Goal: Task Accomplishment & Management: Manage account settings

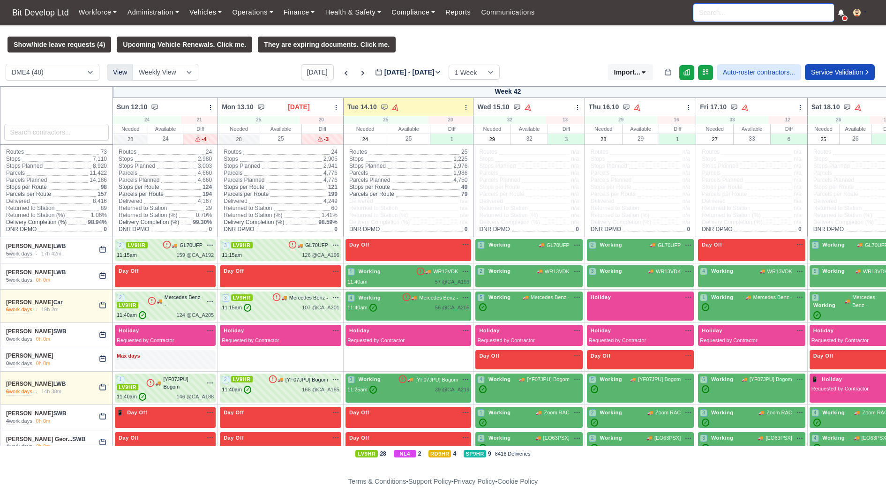
click at [735, 14] on input "search" at bounding box center [763, 13] width 141 height 18
type input "mihail"
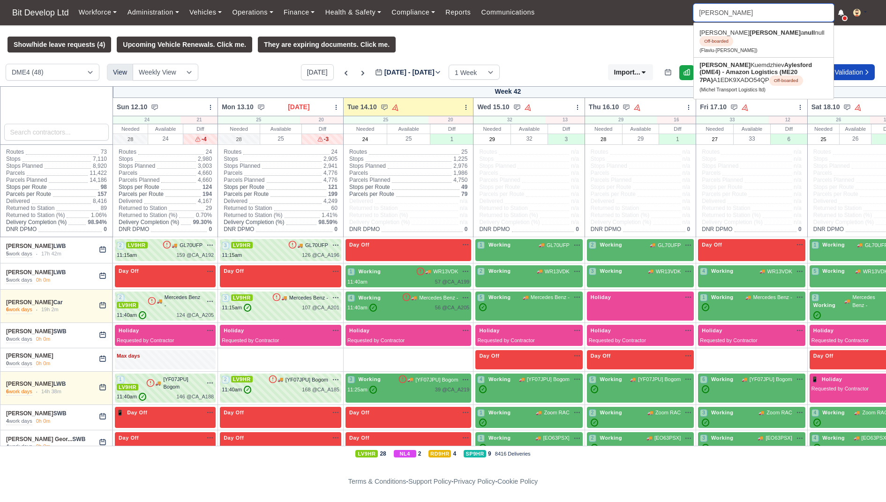
type input "mihail Kuemdzhiev"
click at [723, 66] on strong "Aylesford (DME4) - Amazon Logistics (ME20 7PA)" at bounding box center [756, 72] width 113 height 22
type input "Mihail Kuemdzhiev"
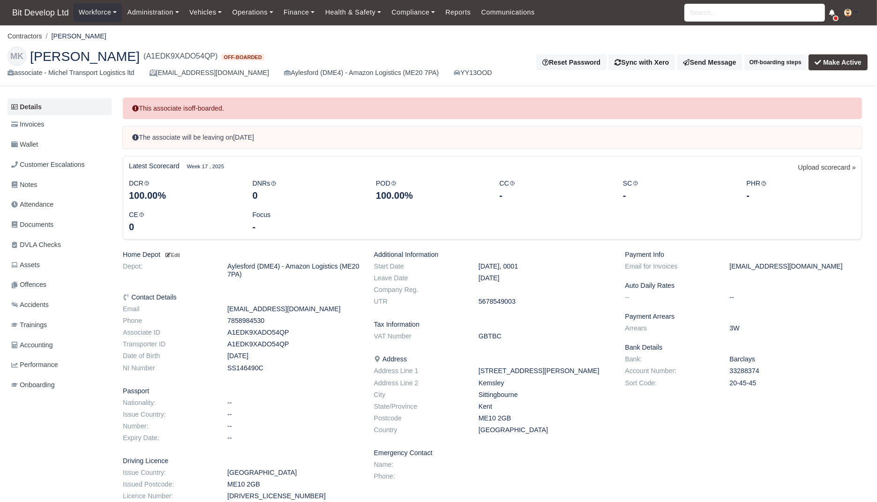
click at [275, 344] on dd "A1EDK9XADO54QP" at bounding box center [293, 344] width 146 height 8
copy dd "A1EDK9XADO54QP"
click at [194, 56] on span "(A1EDK9XADO54QP)" at bounding box center [180, 56] width 74 height 11
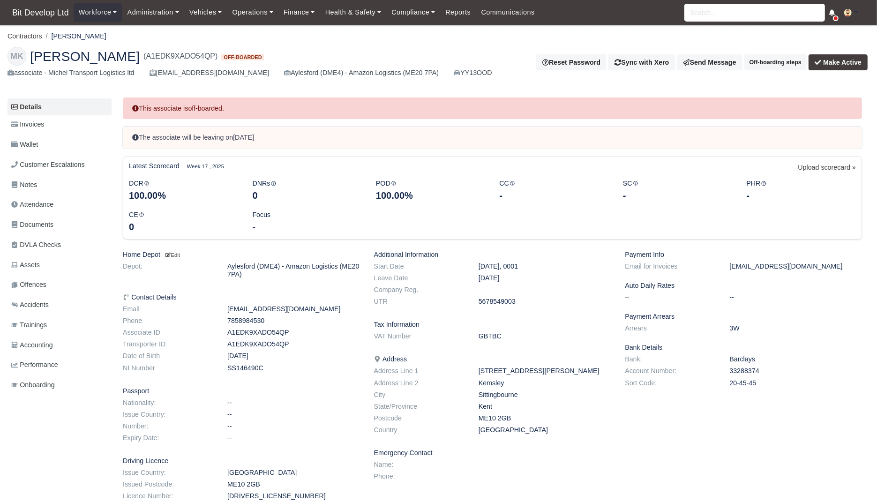
copy span "A1EDK9XADO54QP"
click at [752, 14] on input "search" at bounding box center [755, 13] width 141 height 18
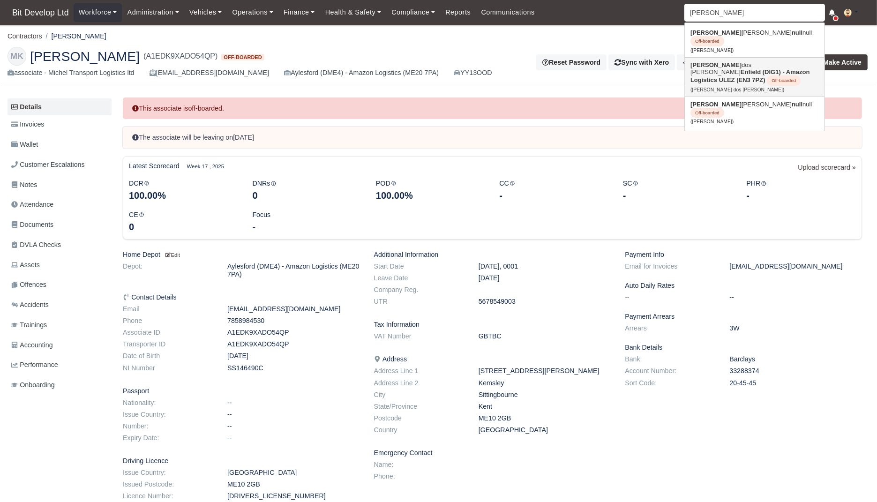
click at [740, 68] on strong "Enfield (DIG1) - Amazon Logistics ULEZ (EN3 7PZ)" at bounding box center [751, 75] width 120 height 15
type input "Ruben dos Santos"
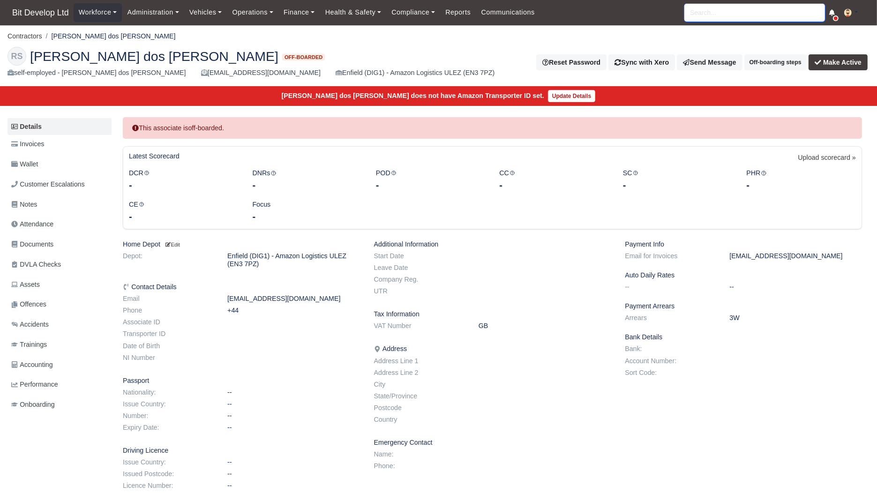
click at [754, 20] on input "search" at bounding box center [755, 13] width 141 height 18
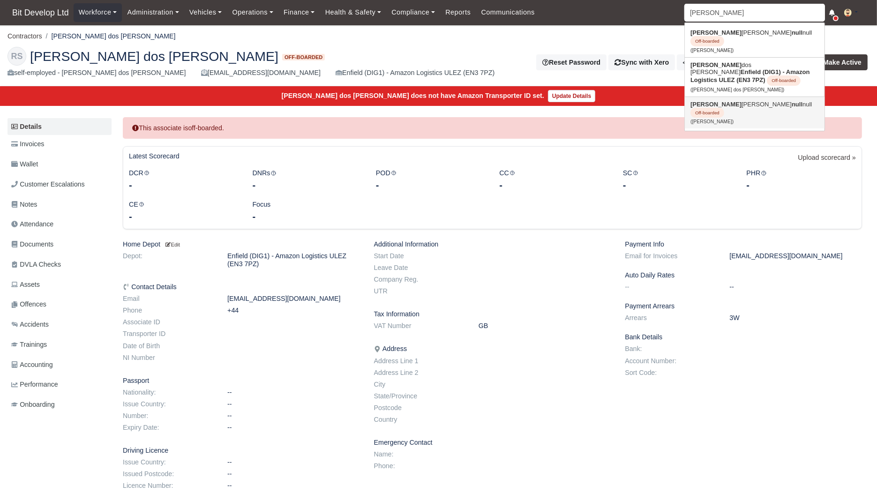
click at [726, 97] on link "Ruben Santos null null Off-boarded (Ruben Santos)" at bounding box center [755, 113] width 140 height 32
type input "Ruben Santos"
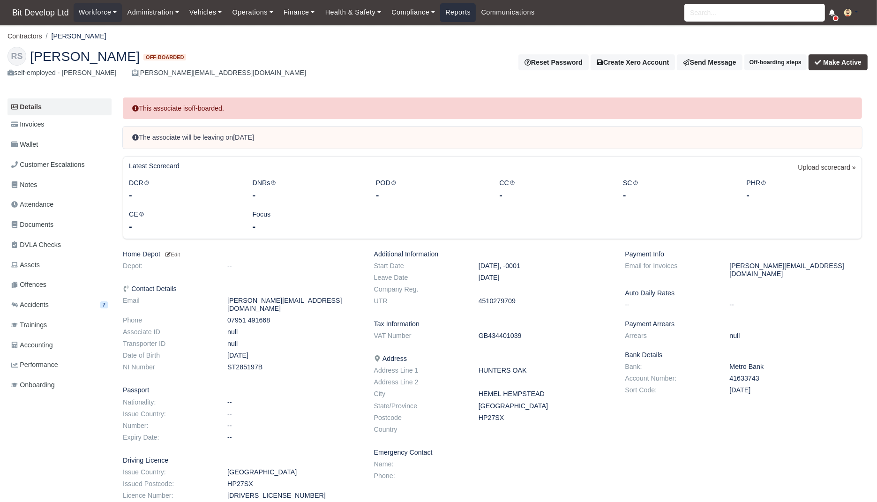
click at [466, 13] on link "Reports" at bounding box center [458, 12] width 36 height 18
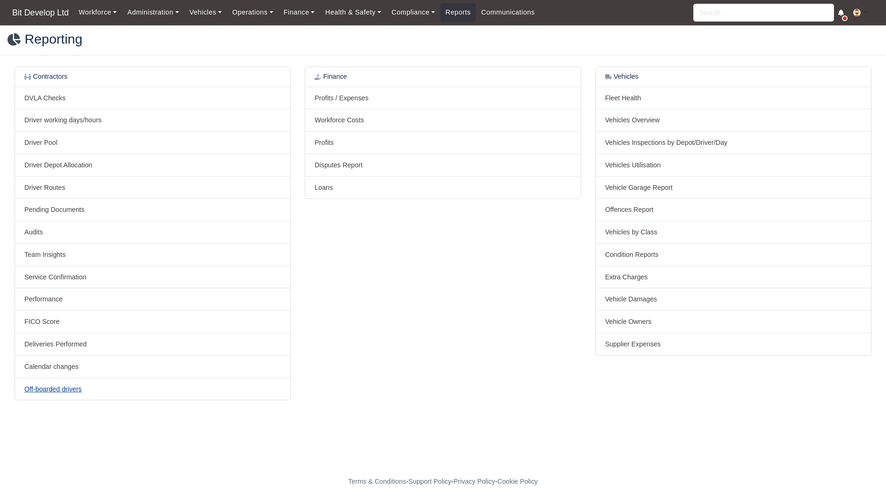
click at [66, 385] on link "Off-boarded drivers" at bounding box center [52, 389] width 57 height 8
click at [54, 367] on link "Calendar changes" at bounding box center [51, 367] width 54 height 8
click at [50, 277] on link "Service Confirmation" at bounding box center [55, 277] width 62 height 8
click at [51, 207] on link "Pending Documents" at bounding box center [54, 210] width 60 height 8
click at [84, 117] on link "Driver working days/hours" at bounding box center [62, 120] width 77 height 8
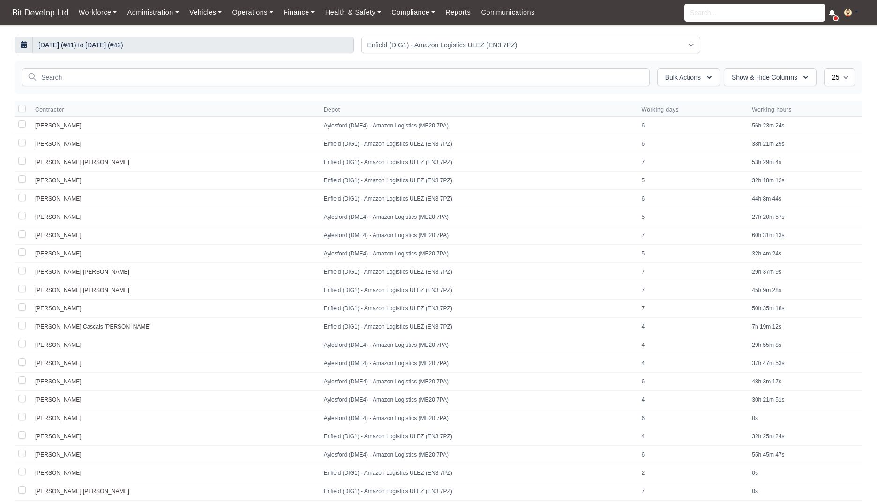
select select "2"
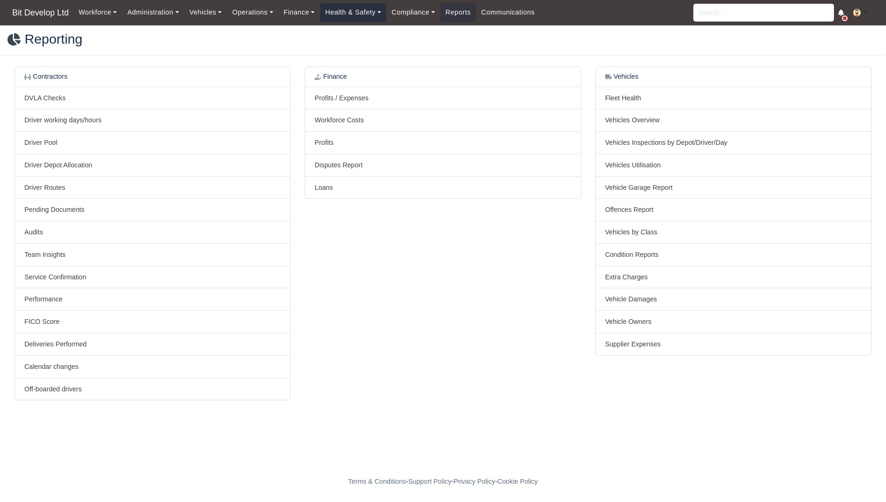
click at [367, 10] on link "Health & Safety" at bounding box center [353, 12] width 67 height 18
click at [416, 16] on link "Compliance" at bounding box center [413, 12] width 54 height 18
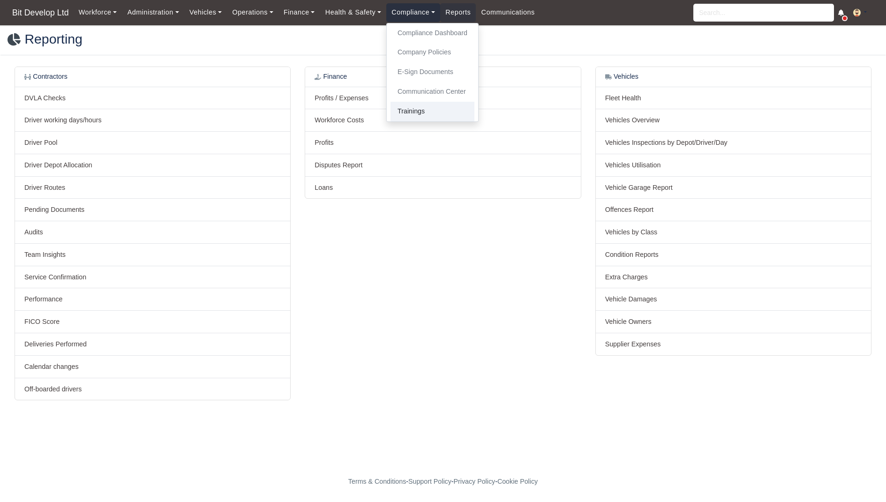
click at [435, 110] on link "Trainings" at bounding box center [433, 112] width 84 height 20
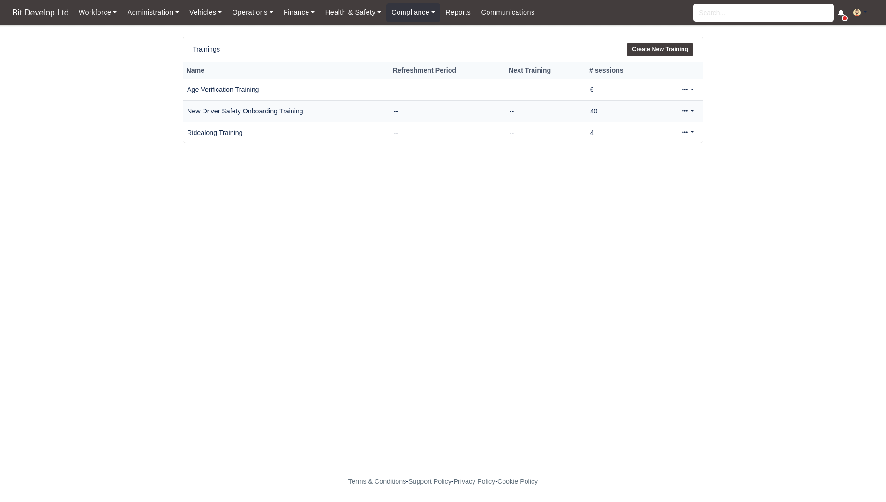
click at [273, 111] on td "New Driver Safety Onboarding Training" at bounding box center [286, 111] width 206 height 22
click at [686, 110] on icon at bounding box center [685, 111] width 6 height 6
click at [662, 136] on link "View" at bounding box center [655, 141] width 83 height 15
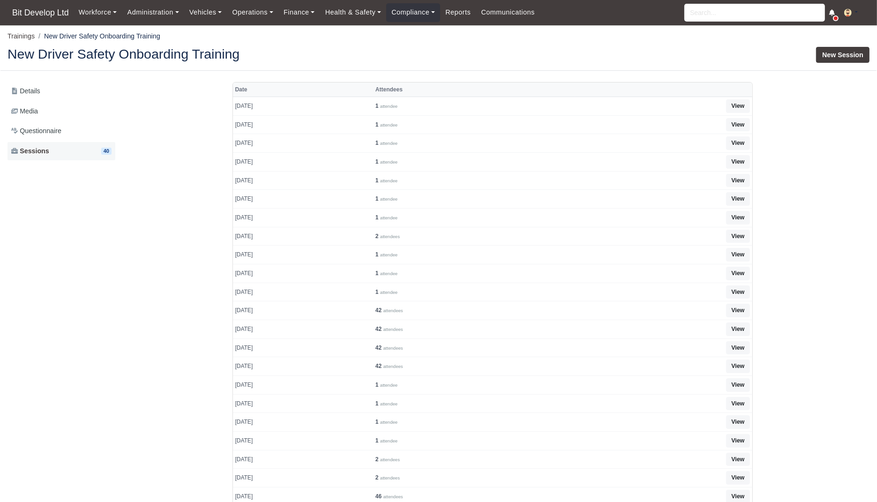
click at [55, 151] on link "Sessions 40" at bounding box center [62, 151] width 108 height 18
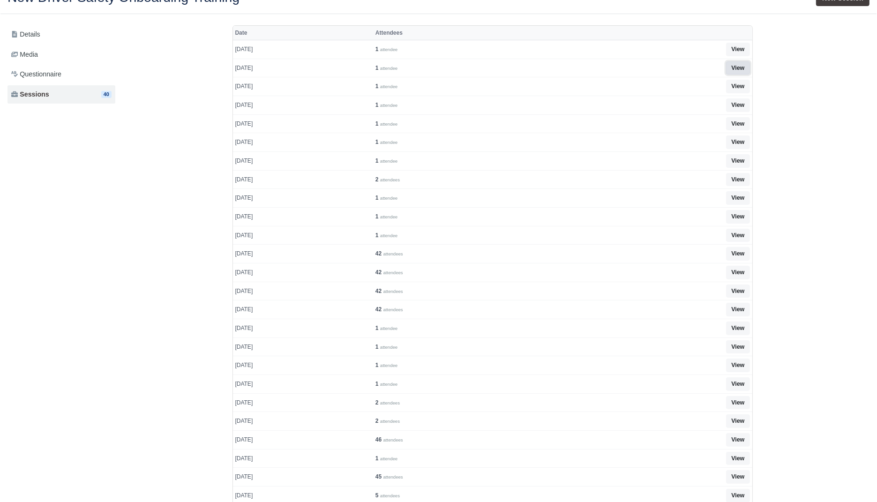
click at [743, 65] on link "View" at bounding box center [737, 68] width 23 height 14
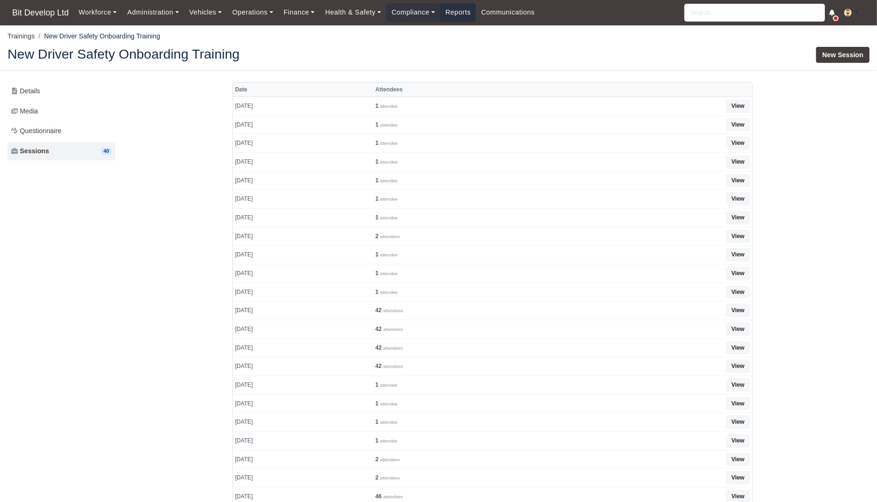
click at [453, 13] on link "Reports" at bounding box center [458, 12] width 36 height 18
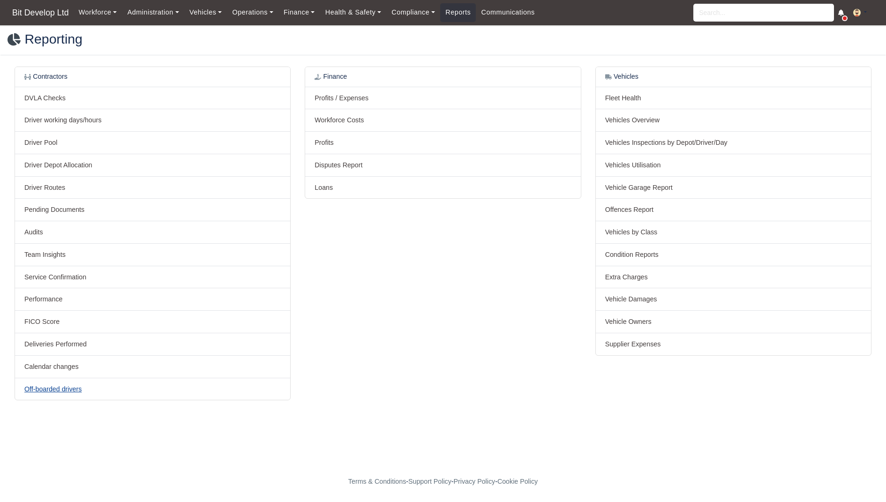
click at [61, 389] on link "Off-boarded drivers" at bounding box center [52, 389] width 57 height 8
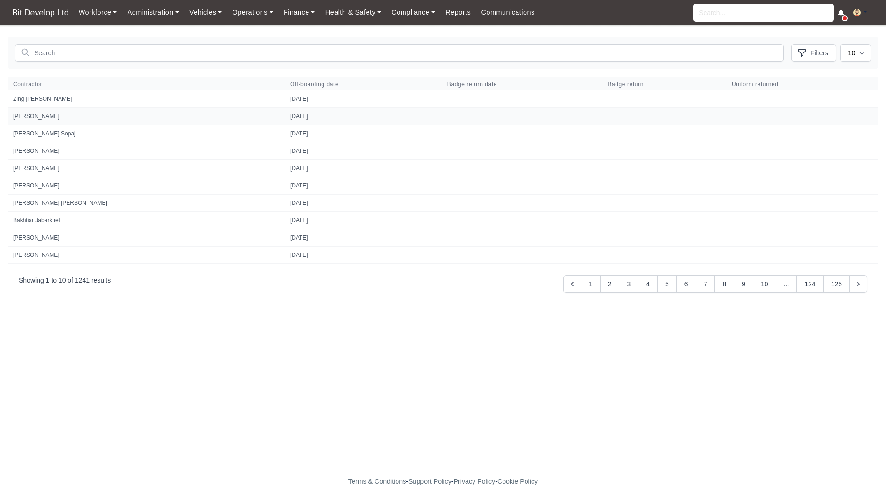
click at [555, 110] on td at bounding box center [522, 116] width 161 height 17
click at [621, 285] on button "3" at bounding box center [629, 284] width 20 height 18
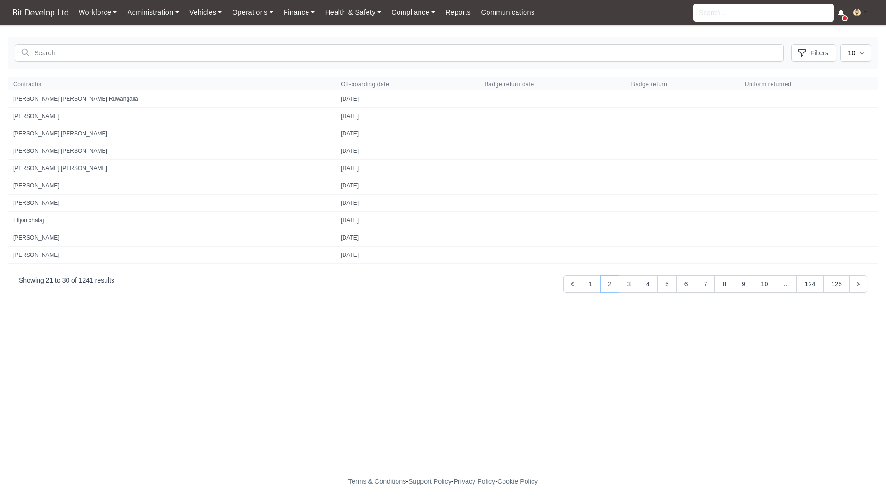
click at [603, 281] on button "2" at bounding box center [610, 284] width 20 height 18
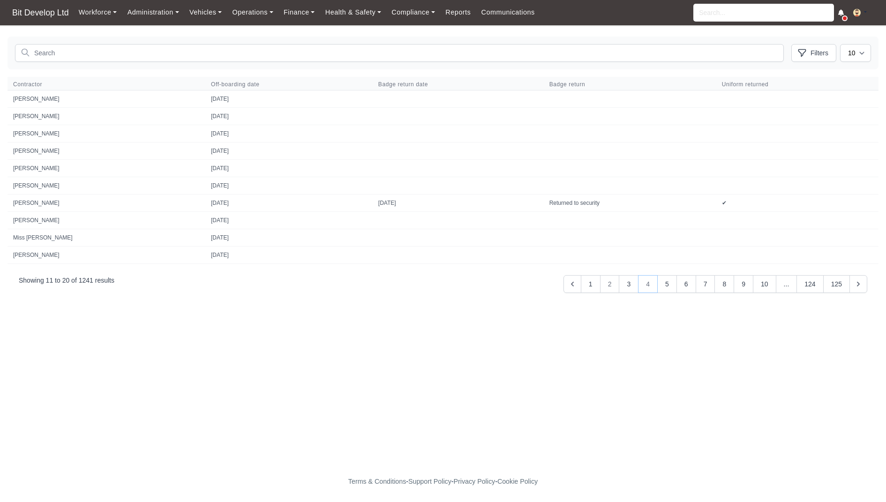
click at [641, 284] on button "4" at bounding box center [648, 284] width 20 height 18
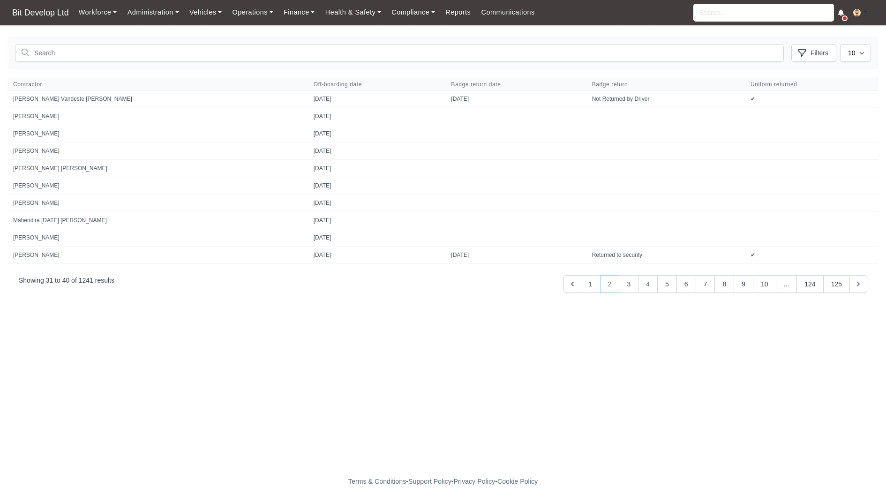
click at [602, 283] on button "2" at bounding box center [610, 284] width 20 height 18
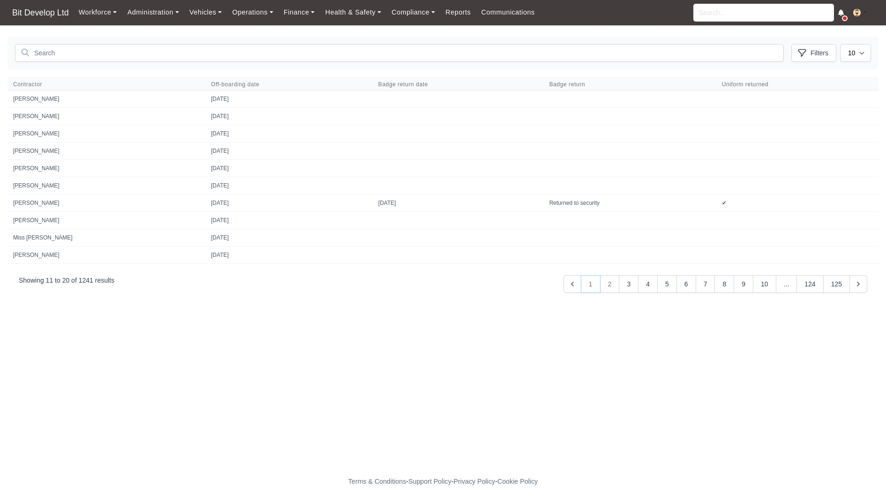
click at [589, 279] on button "1" at bounding box center [591, 284] width 20 height 18
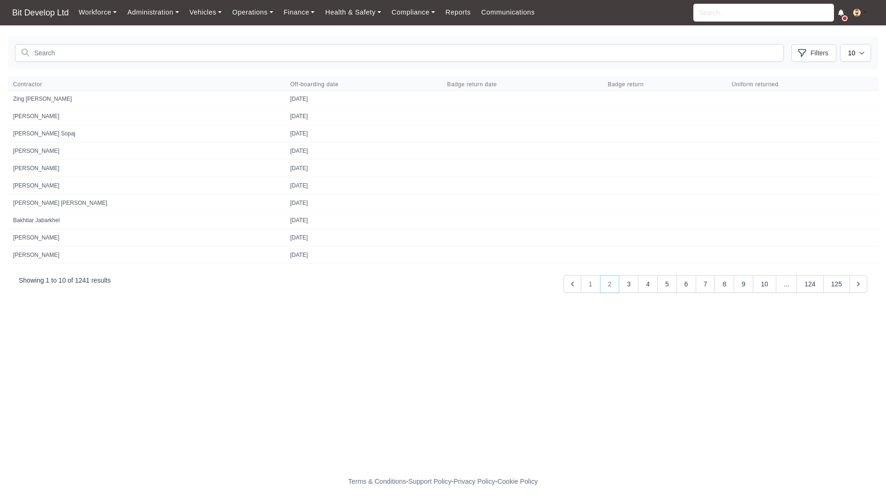
click at [608, 285] on button "2" at bounding box center [610, 284] width 20 height 18
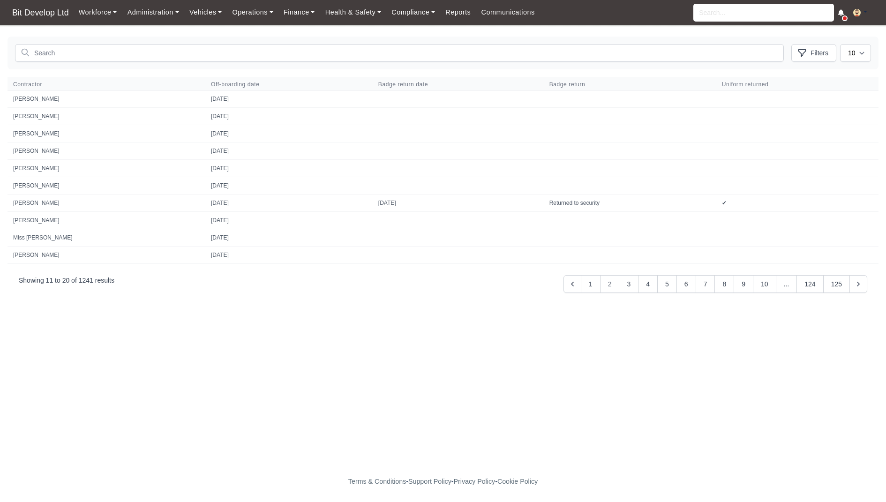
click at [602, 284] on span "2" at bounding box center [610, 284] width 20 height 18
click at [617, 284] on span "2" at bounding box center [610, 284] width 20 height 18
click at [626, 281] on button "3" at bounding box center [629, 284] width 20 height 18
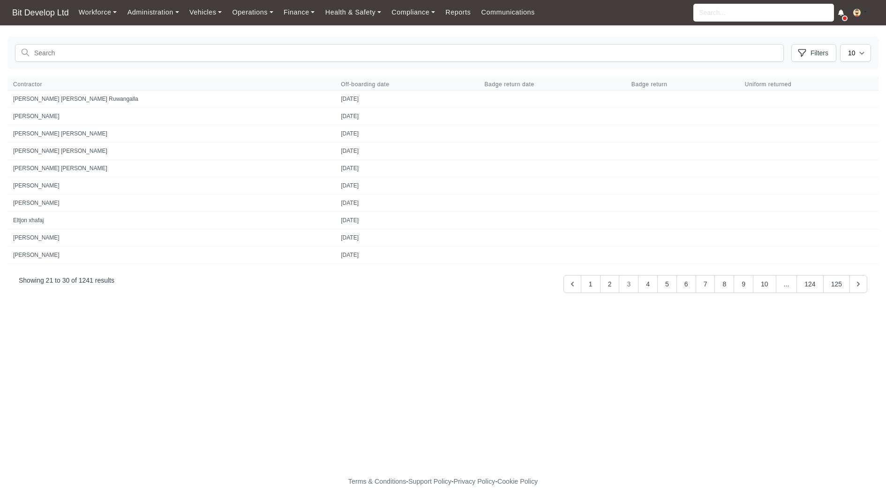
click at [629, 283] on span "3" at bounding box center [629, 284] width 20 height 18
click at [658, 284] on button "5" at bounding box center [667, 284] width 20 height 18
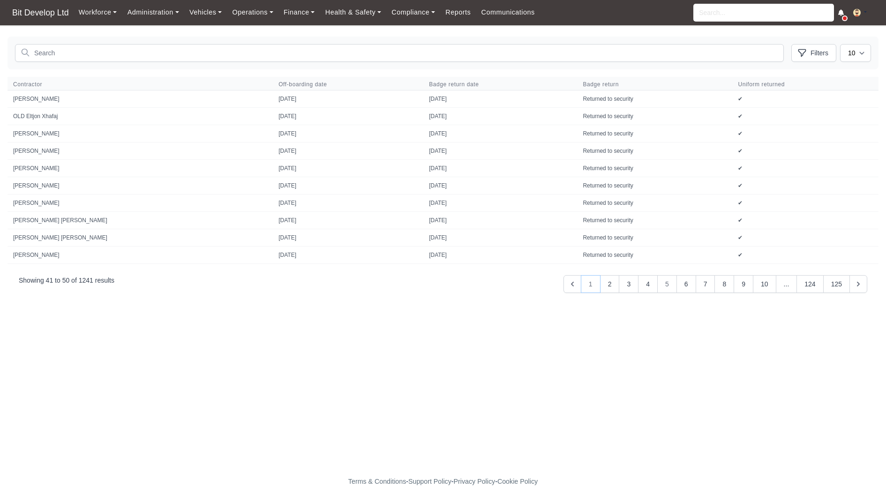
click at [584, 283] on button "1" at bounding box center [591, 284] width 20 height 18
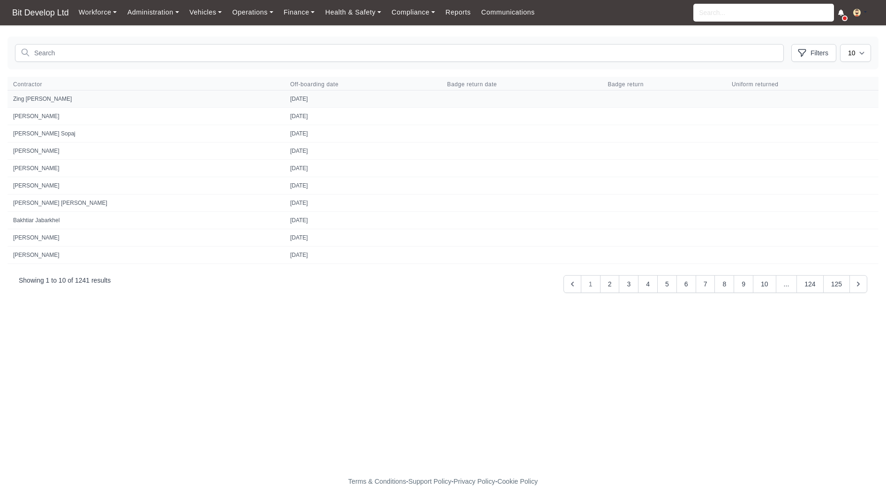
click at [353, 95] on td "2025-10-12" at bounding box center [363, 98] width 157 height 17
click at [535, 104] on td at bounding box center [522, 98] width 161 height 17
click at [22, 99] on td "Zing [PERSON_NAME]" at bounding box center [146, 98] width 277 height 17
click at [12, 98] on td "Zing [PERSON_NAME]" at bounding box center [146, 98] width 277 height 17
click at [822, 50] on button "Filters" at bounding box center [813, 53] width 45 height 18
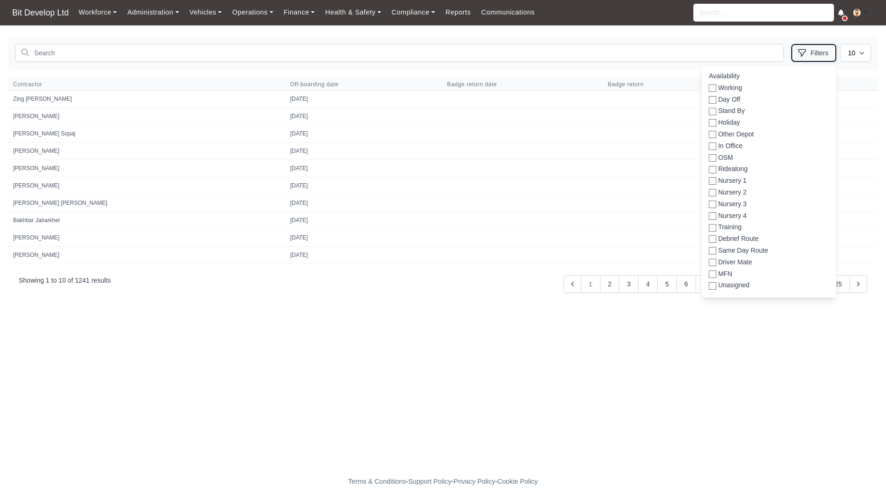
click at [822, 50] on button "Filters" at bounding box center [813, 53] width 45 height 18
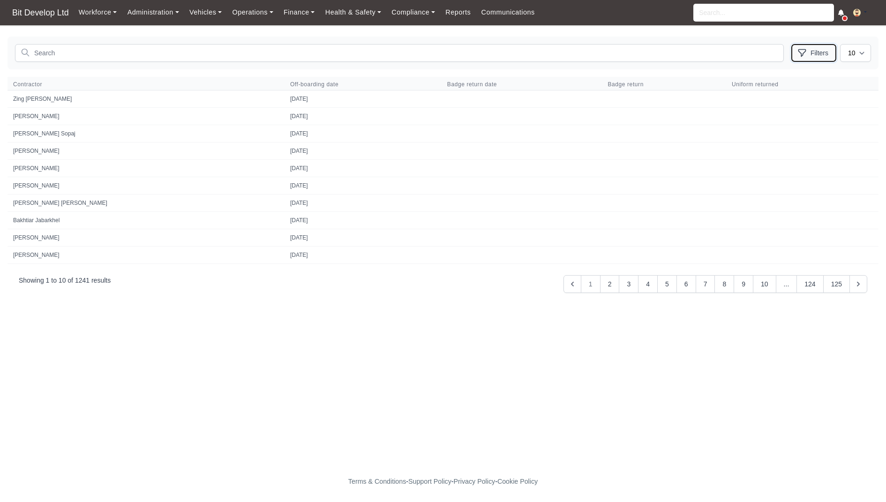
click at [822, 50] on button "Filters" at bounding box center [813, 53] width 45 height 18
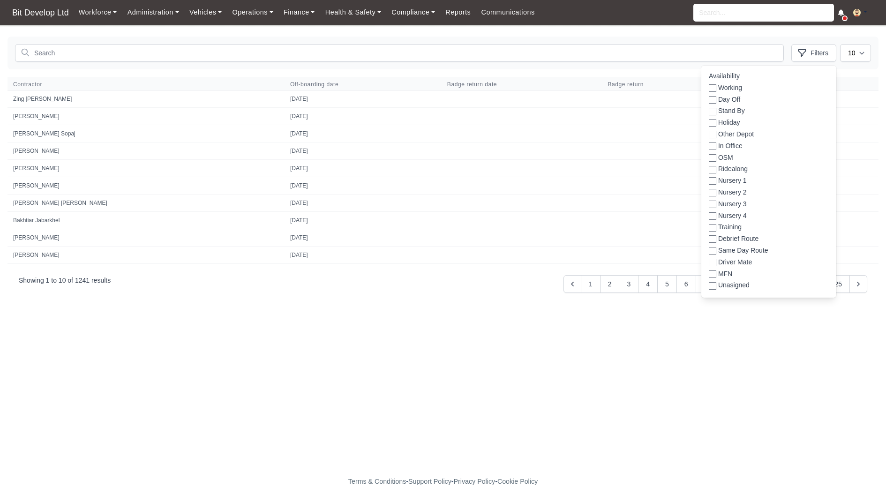
click at [736, 96] on label "Day Off" at bounding box center [729, 99] width 22 height 9
click at [716, 96] on input "Day Off" at bounding box center [713, 100] width 8 height 8
checkbox input "true"
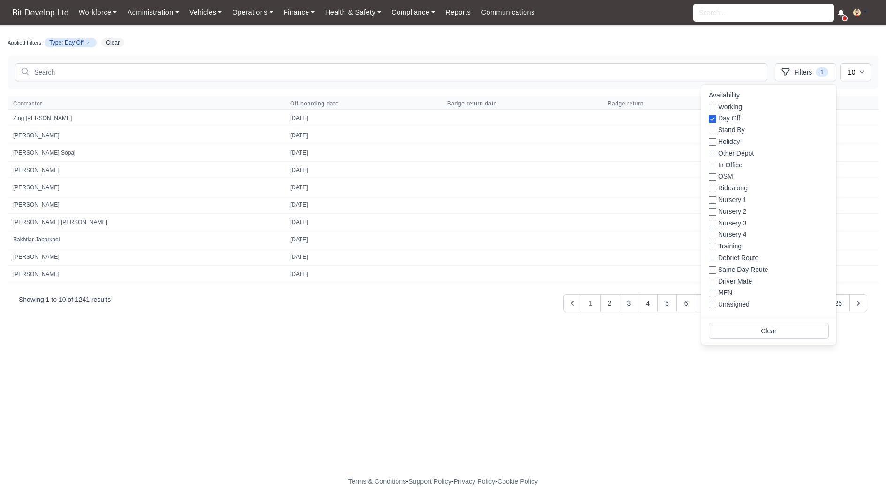
click at [722, 118] on label "Day Off" at bounding box center [729, 117] width 22 height 9
click at [716, 118] on input "Day Off" at bounding box center [713, 119] width 8 height 8
checkbox input "false"
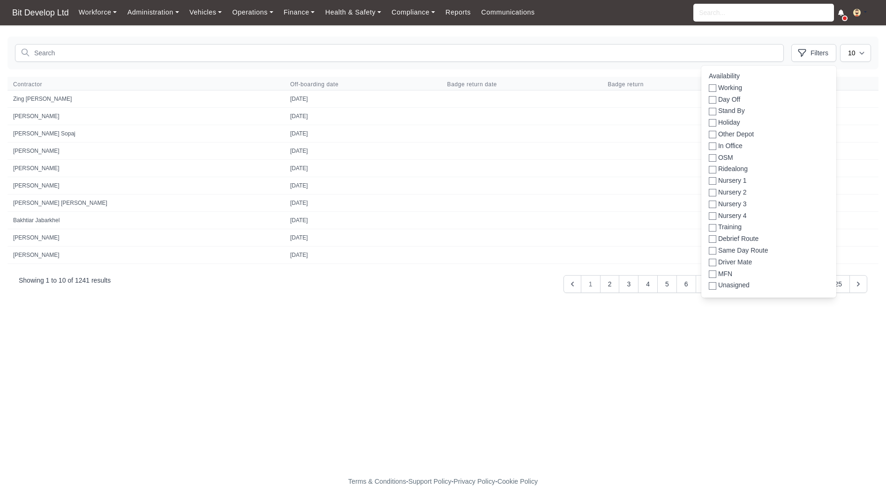
click at [722, 118] on label "Holiday" at bounding box center [729, 122] width 22 height 9
click at [716, 119] on input "Holiday" at bounding box center [713, 123] width 8 height 8
checkbox input "true"
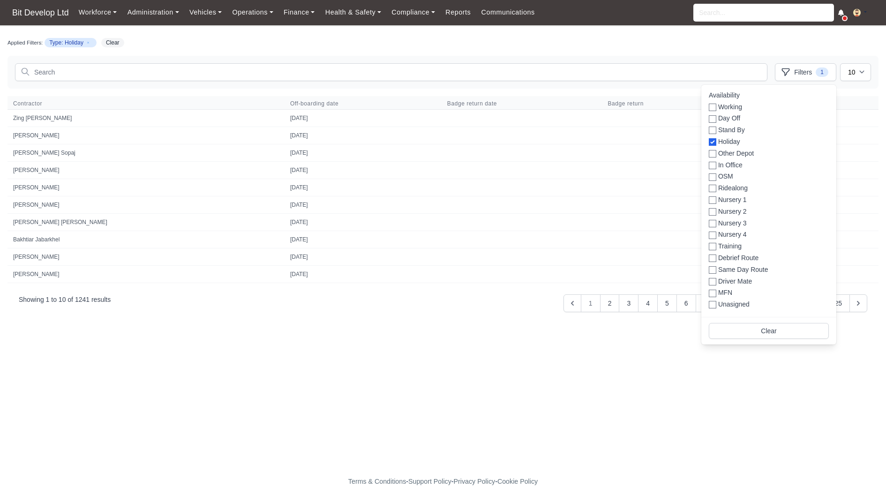
click at [723, 155] on label "Other Depot" at bounding box center [736, 153] width 36 height 9
click at [716, 155] on input "Other Depot" at bounding box center [713, 154] width 8 height 8
checkbox input "true"
click at [734, 181] on div "OSM" at bounding box center [769, 178] width 120 height 12
click at [151, 43] on span "Clear" at bounding box center [146, 42] width 23 height 9
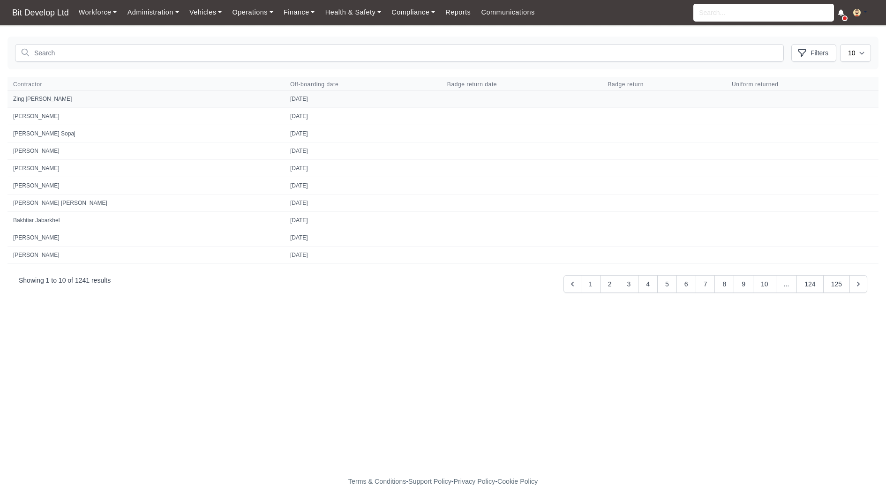
click at [285, 95] on td "2025-10-12" at bounding box center [363, 98] width 157 height 17
click at [447, 81] on span "Badge return date" at bounding box center [522, 85] width 150 height 8
click at [442, 98] on td at bounding box center [522, 98] width 161 height 17
click at [442, 149] on td at bounding box center [522, 151] width 161 height 17
click at [442, 223] on td at bounding box center [522, 220] width 161 height 17
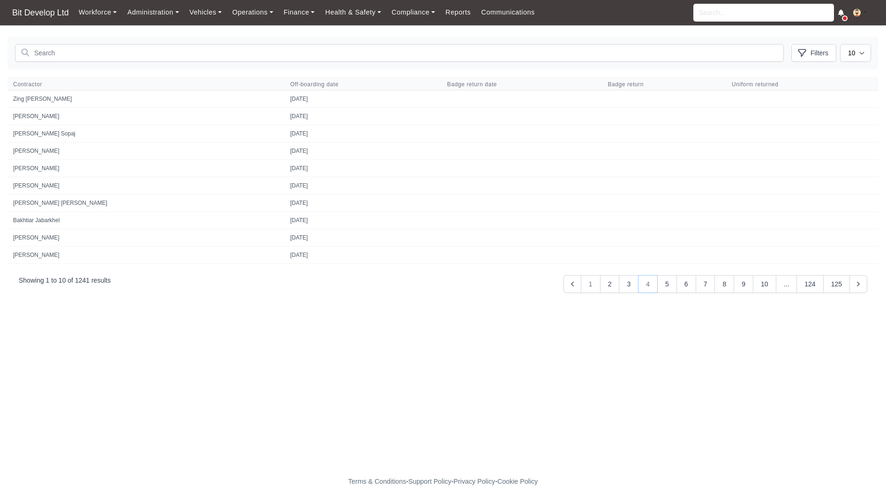
click at [649, 288] on button "4" at bounding box center [648, 284] width 20 height 18
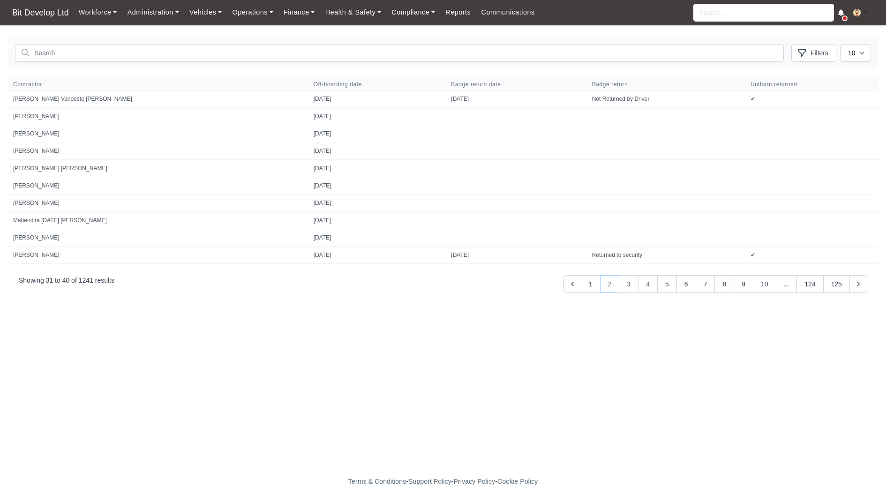
click at [614, 285] on button "2" at bounding box center [610, 284] width 20 height 18
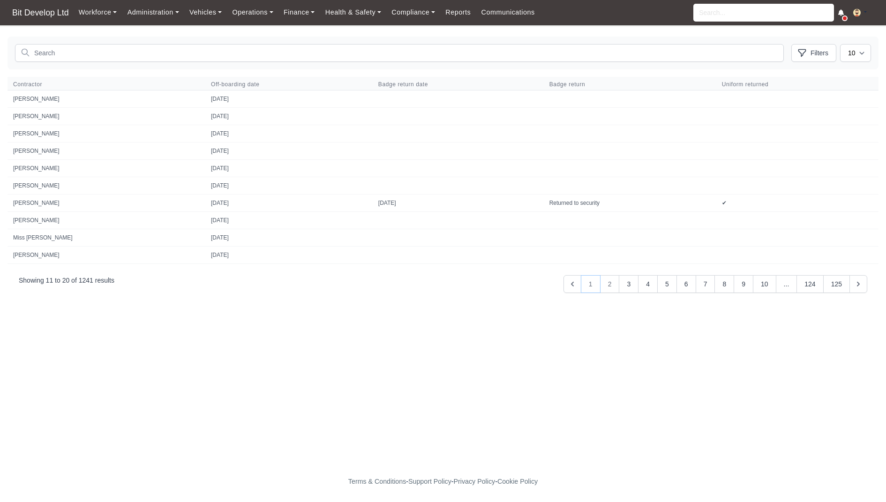
click at [590, 285] on button "1" at bounding box center [591, 284] width 20 height 18
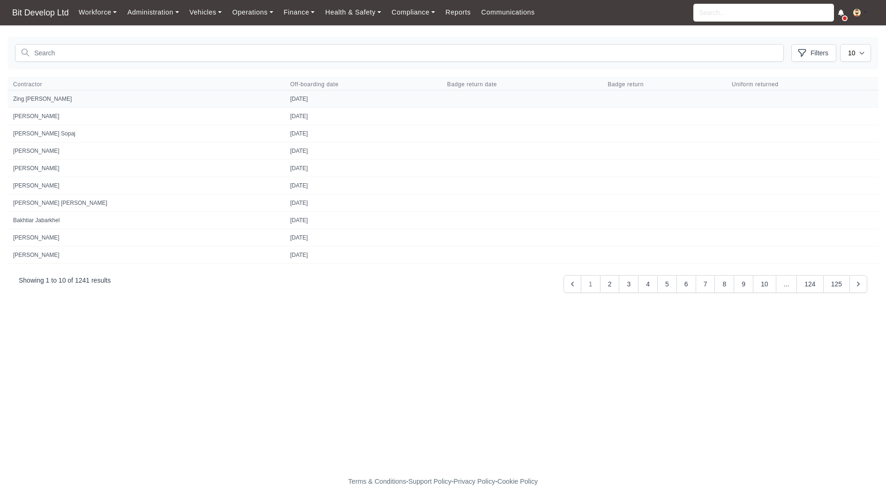
click at [98, 101] on td "Zing Pedro" at bounding box center [146, 98] width 277 height 17
click at [716, 17] on input "search" at bounding box center [763, 13] width 141 height 18
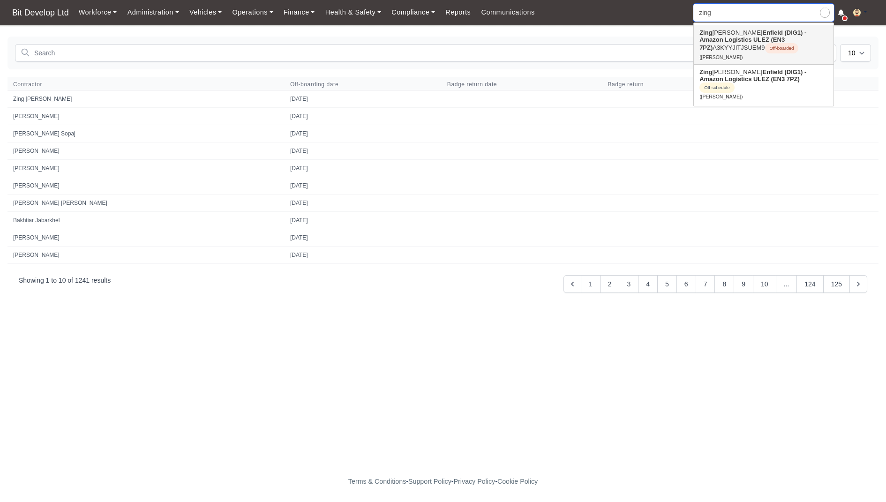
type input "zing"
type input "zing Pedro"
click at [731, 39] on strong "Enfield (DIG1) - Amazon Logistics ULEZ (EN3 7PZ)" at bounding box center [753, 40] width 107 height 22
type input "Zing Pedro"
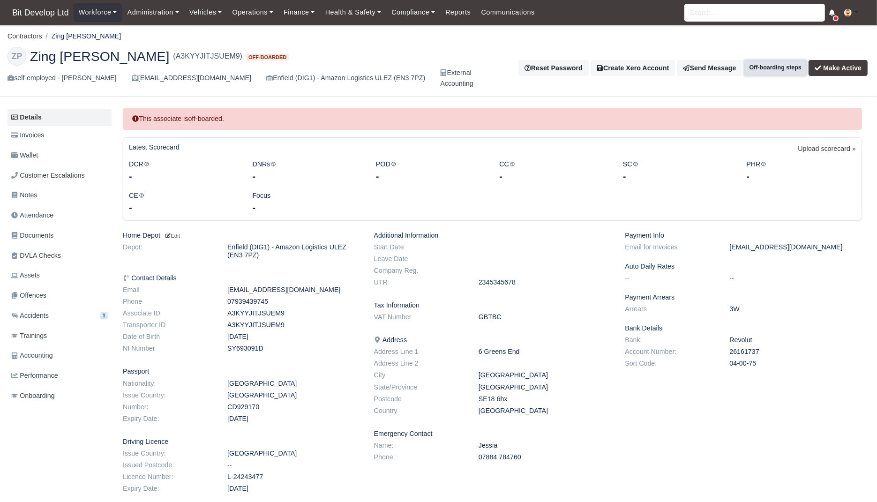
click at [768, 69] on button "Off-boarding steps" at bounding box center [776, 68] width 62 height 16
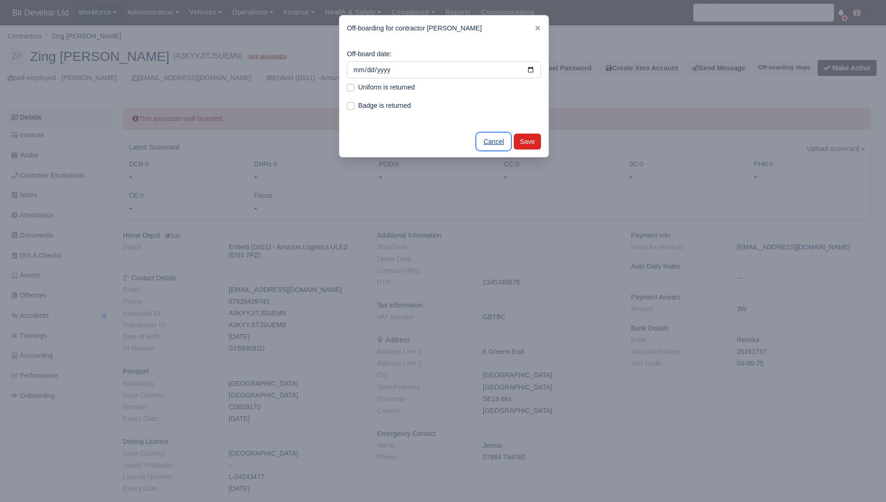
click at [486, 140] on link "Cancel" at bounding box center [493, 142] width 33 height 16
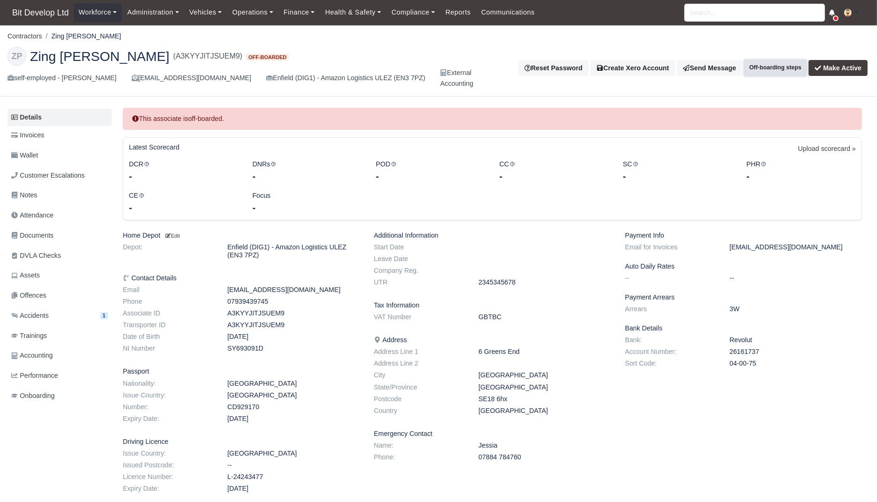
click at [781, 69] on button "Off-boarding steps" at bounding box center [776, 68] width 62 height 16
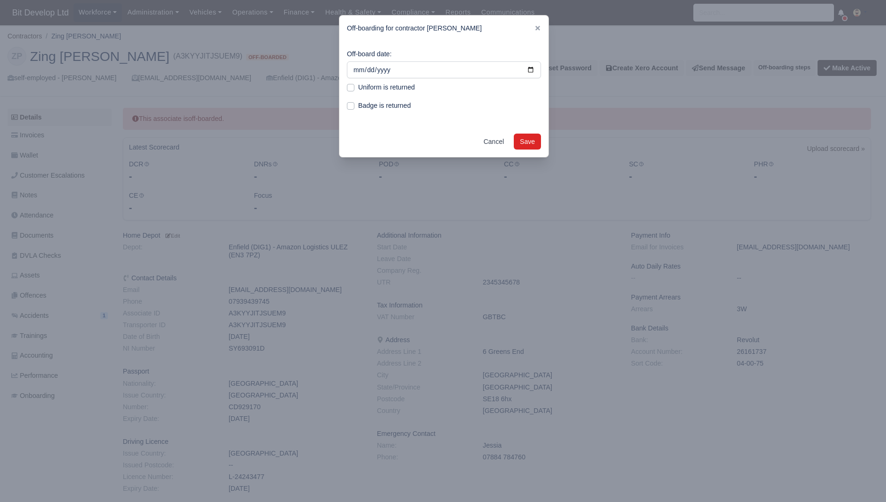
click at [482, 81] on div "Off-board date: 2025-10-12 Uniform is returned Badge is returned" at bounding box center [443, 83] width 209 height 85
click at [536, 64] on input "2025-10-12" at bounding box center [444, 69] width 194 height 17
click at [531, 70] on input "2025-10-12" at bounding box center [444, 69] width 194 height 17
click at [528, 72] on input "2025-10-11" at bounding box center [444, 69] width 194 height 17
type input "2025-09-30"
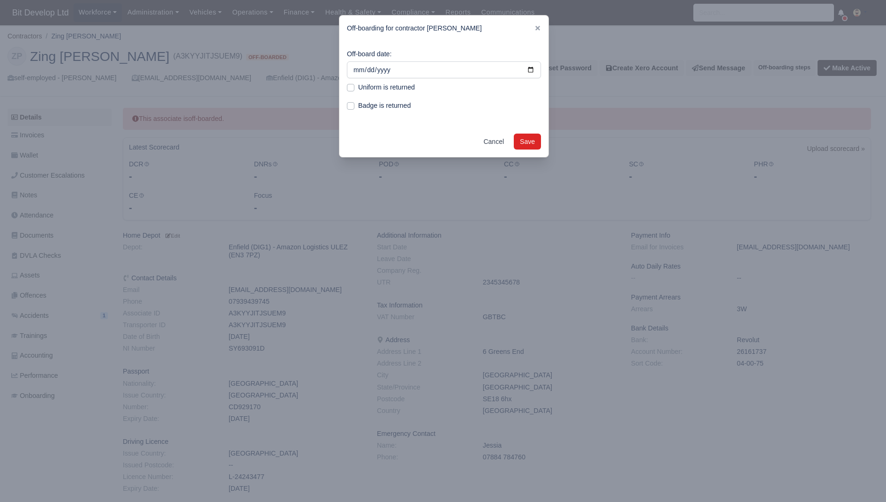
click at [385, 105] on label "Badge is returned" at bounding box center [384, 105] width 53 height 11
click at [354, 105] on input "Badge is returned" at bounding box center [351, 104] width 8 height 8
checkbox input "true"
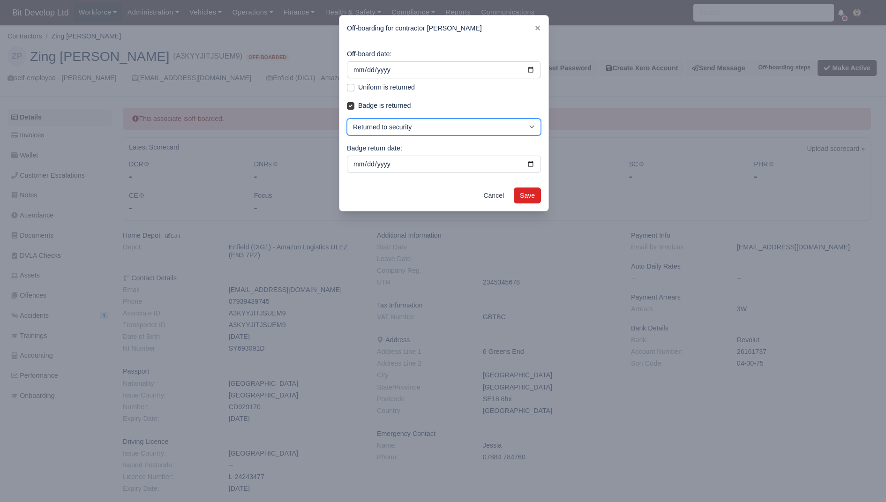
click at [478, 133] on select "Returned to security Not Returned by Driver" at bounding box center [444, 127] width 194 height 17
click at [347, 119] on select "Returned to security Not Returned by Driver" at bounding box center [444, 127] width 194 height 17
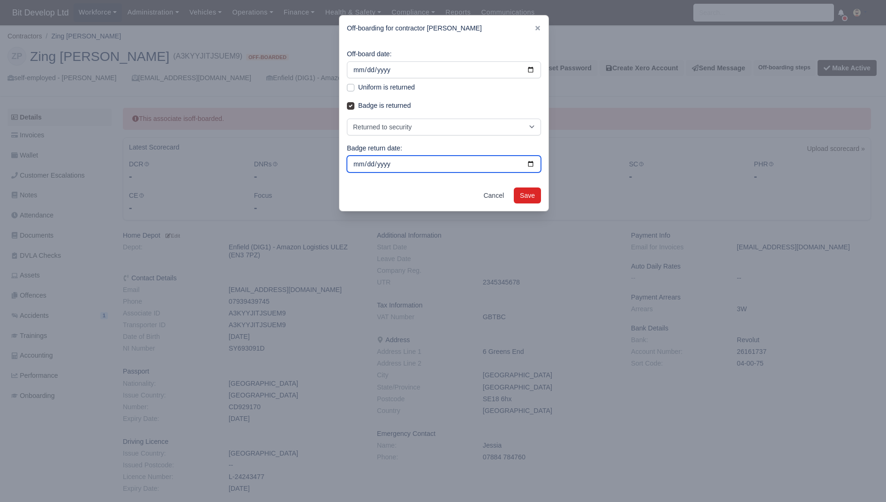
click at [531, 167] on input "Badge return date:" at bounding box center [444, 164] width 194 height 17
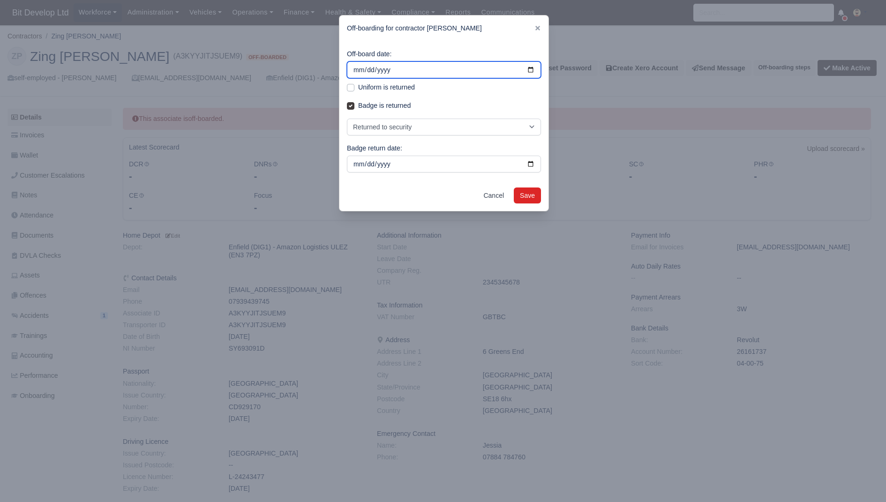
click at [499, 68] on input "2025-09-30" at bounding box center [444, 69] width 194 height 17
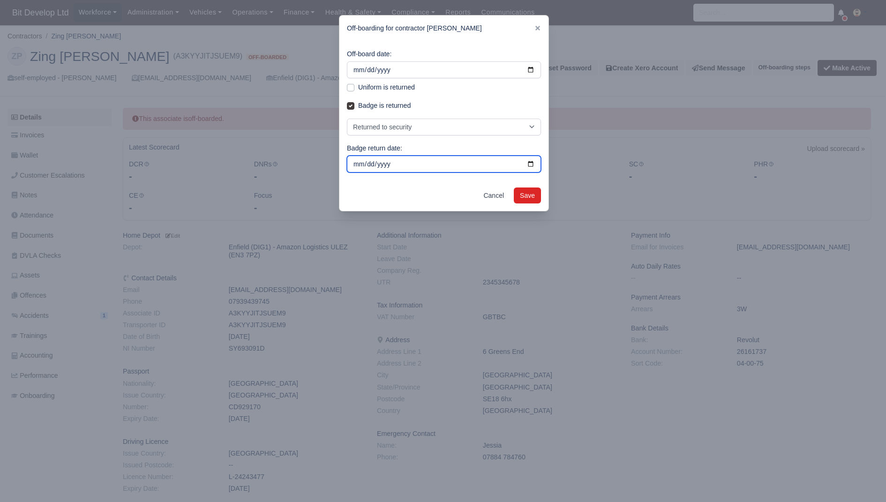
click at [532, 167] on input "2025-09-23" at bounding box center [444, 164] width 194 height 17
type input "2025-09-30"
click at [523, 202] on button "Save" at bounding box center [527, 196] width 27 height 16
click at [525, 198] on button "Save" at bounding box center [527, 196] width 27 height 16
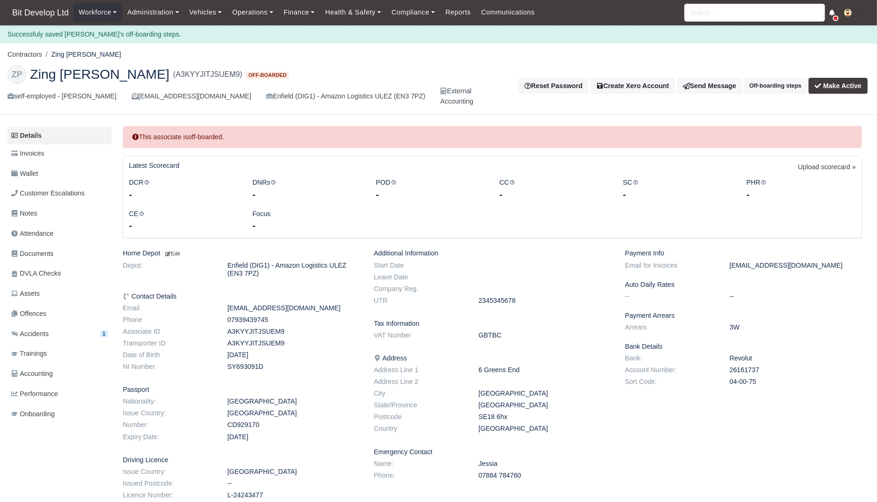
click at [525, 198] on div "-" at bounding box center [553, 194] width 109 height 13
click at [756, 81] on button "Off-boarding steps" at bounding box center [776, 86] width 62 height 16
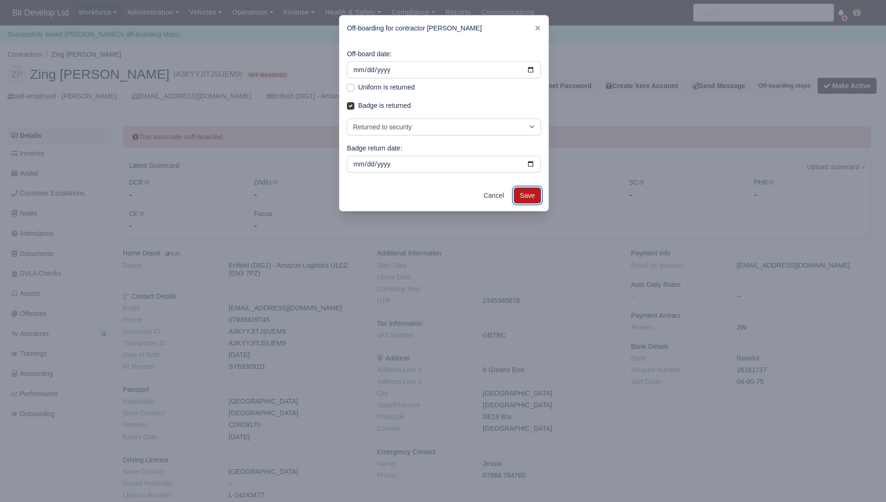
click at [520, 194] on button "Save" at bounding box center [527, 196] width 27 height 16
click at [487, 195] on link "Cancel" at bounding box center [493, 196] width 33 height 16
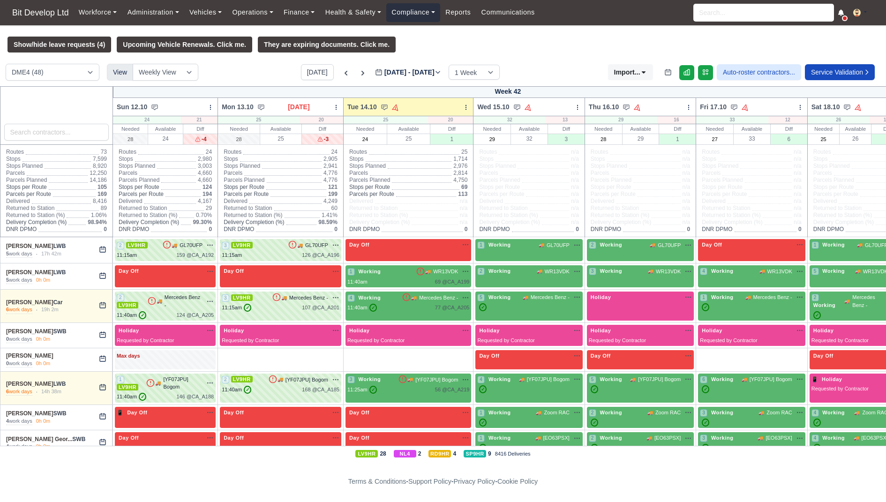
click at [424, 10] on link "Compliance" at bounding box center [413, 12] width 54 height 18
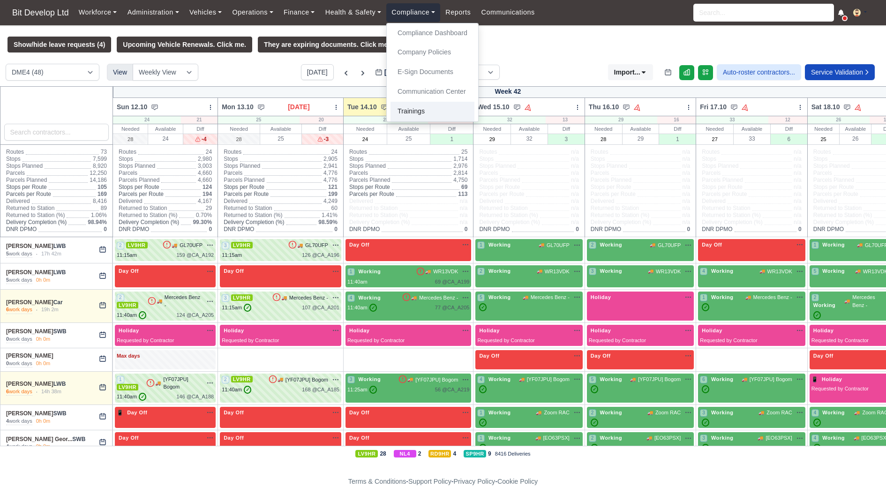
click at [415, 111] on link "Trainings" at bounding box center [433, 112] width 84 height 20
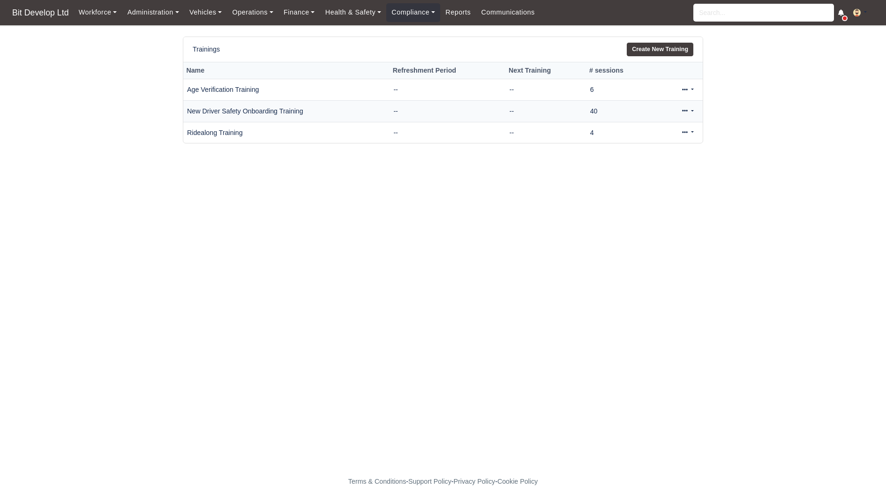
click at [691, 113] on link at bounding box center [688, 112] width 22 height 14
click at [647, 140] on link "View" at bounding box center [655, 141] width 83 height 15
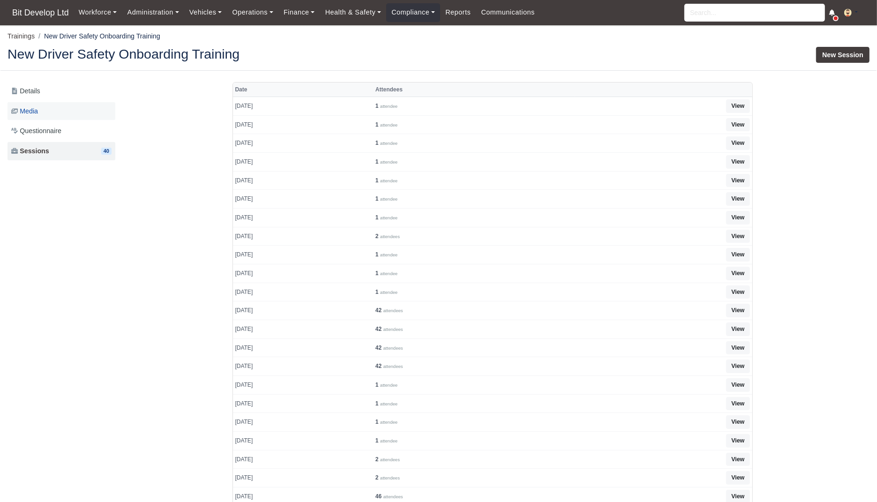
click at [48, 113] on link "Media" at bounding box center [62, 111] width 108 height 18
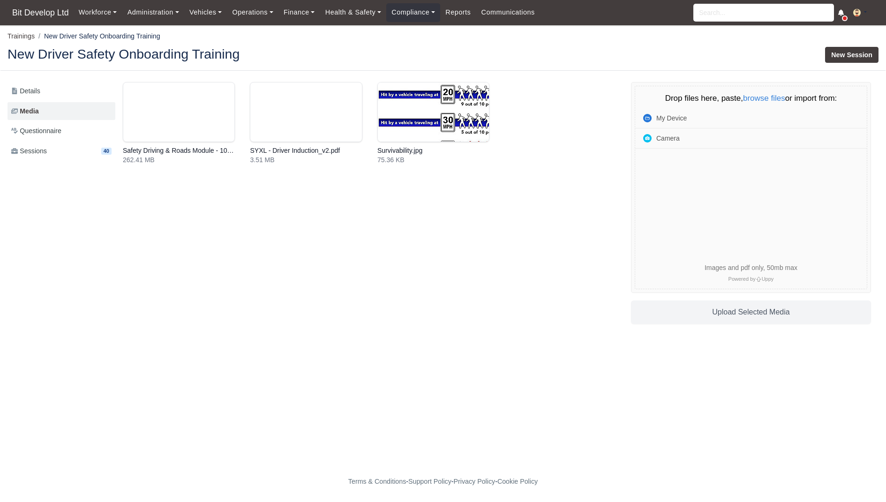
click at [330, 113] on link at bounding box center [306, 123] width 113 height 83
